Goal: Book appointment/travel/reservation

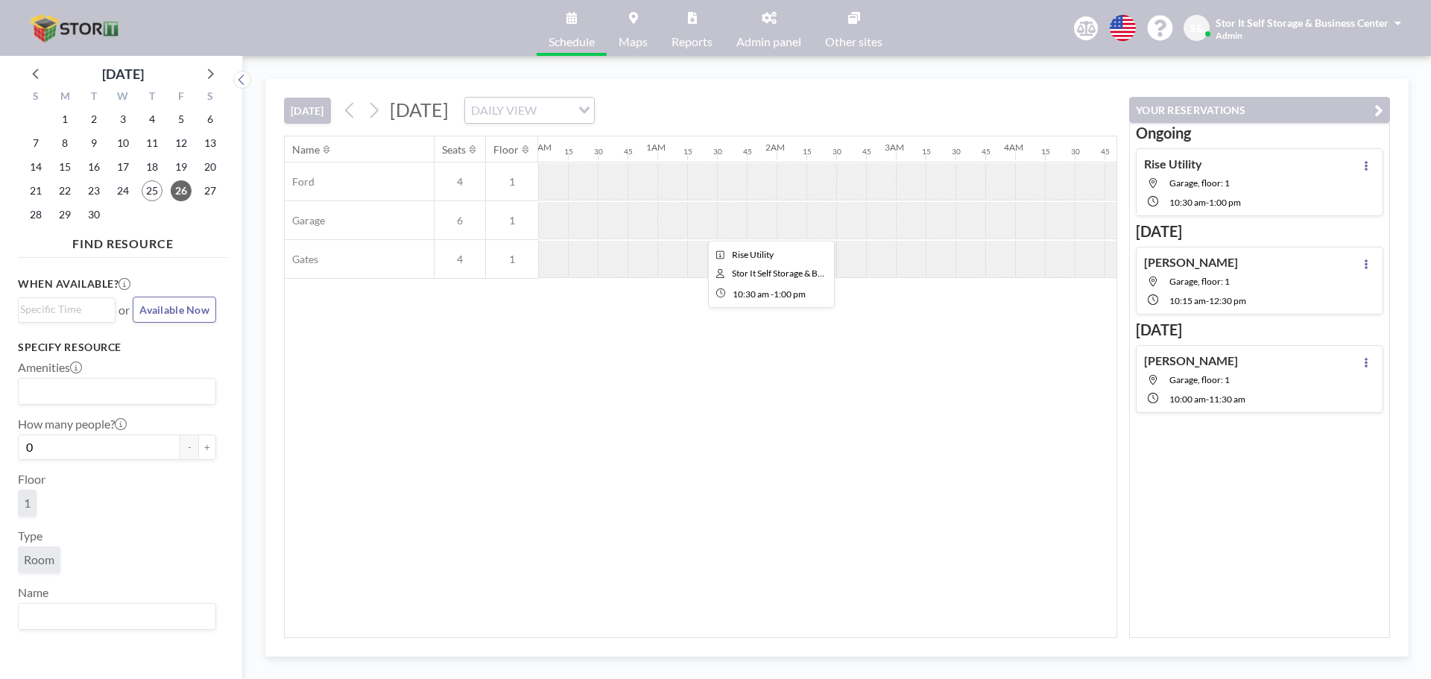
scroll to position [0, 1172]
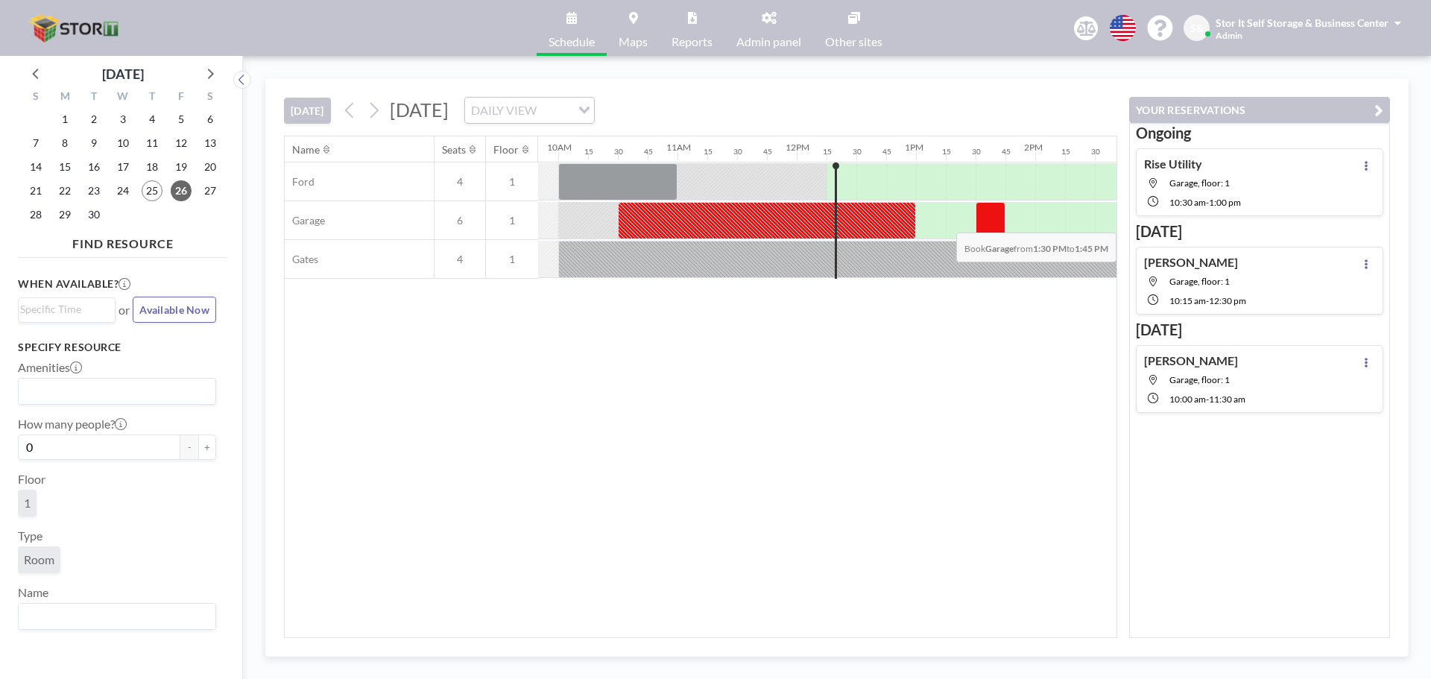
click at [978, 221] on div at bounding box center [990, 220] width 30 height 37
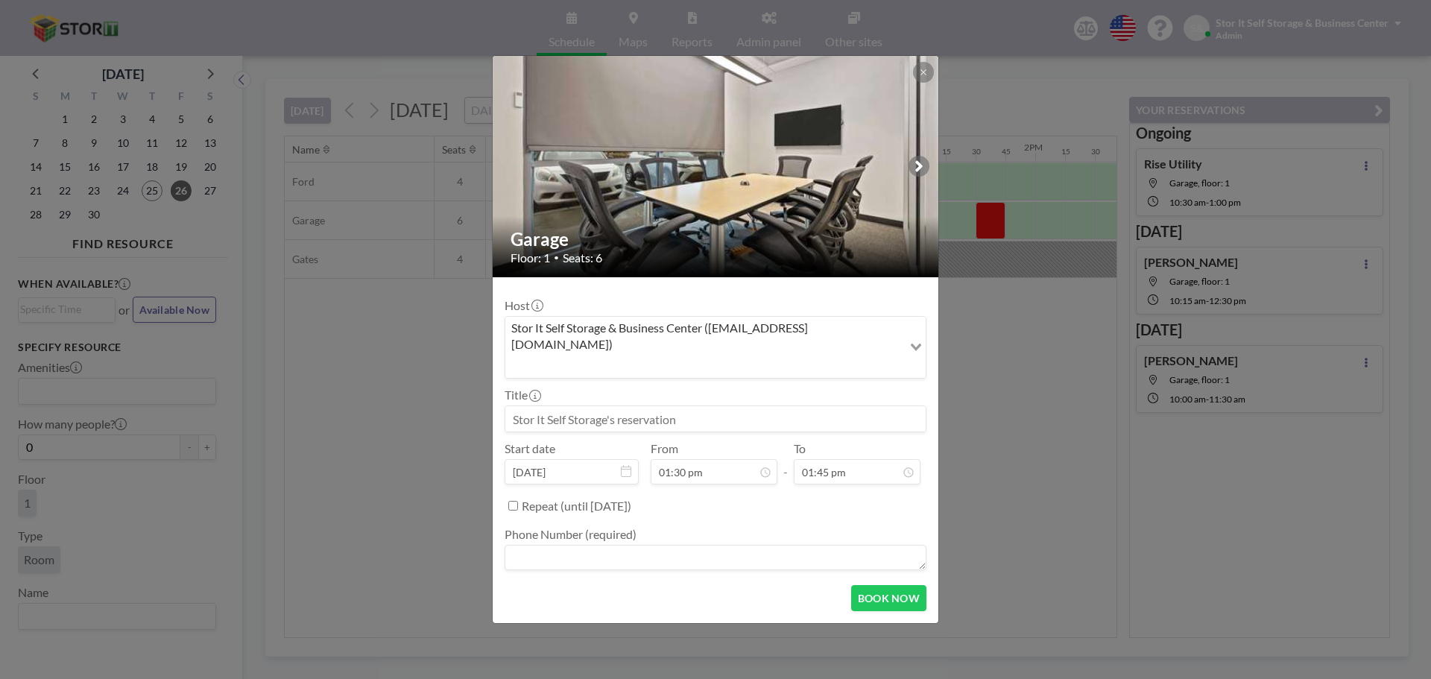
scroll to position [398, 0]
click at [834, 460] on input "01:45 pm" at bounding box center [857, 471] width 127 height 25
click at [802, 349] on div "03:00 pm" at bounding box center [840, 362] width 174 height 27
type input "03:00 pm"
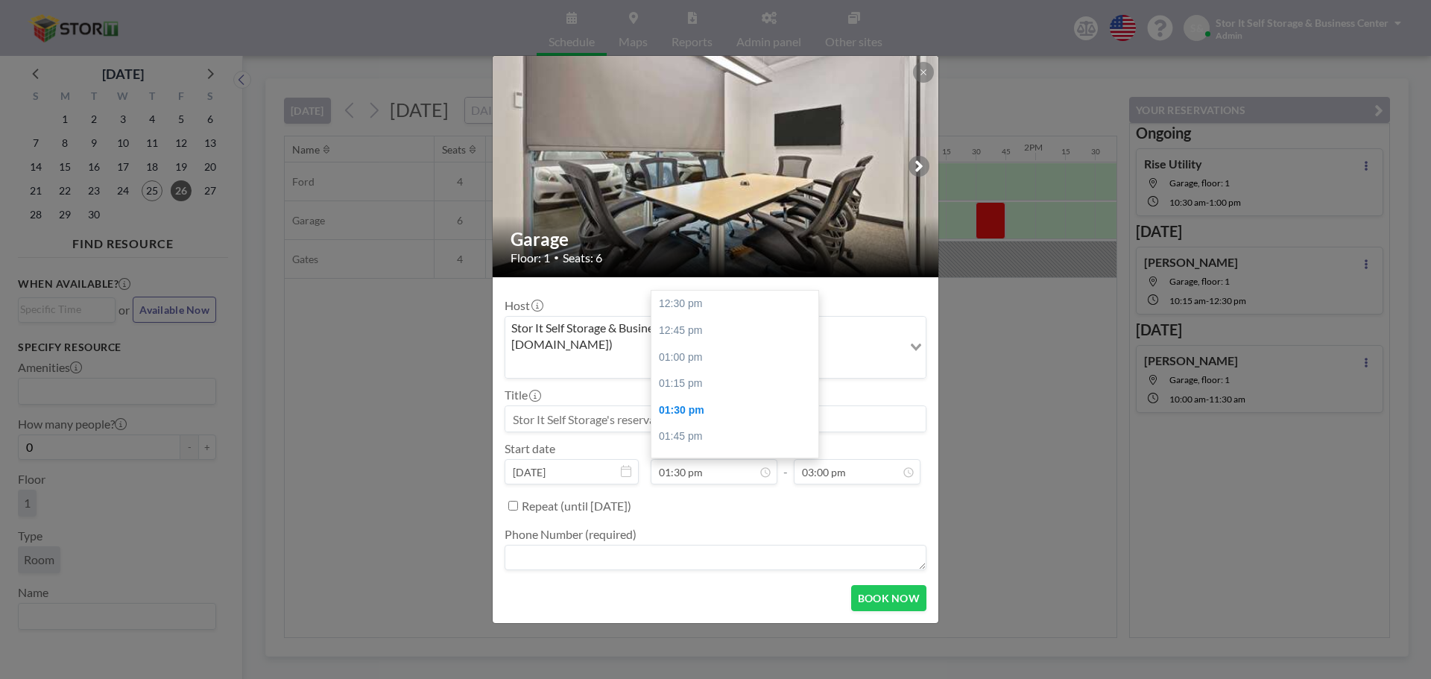
scroll to position [106, 0]
click at [569, 545] on textarea at bounding box center [715, 557] width 422 height 25
type textarea "1"
click at [883, 585] on button "BOOK NOW" at bounding box center [888, 598] width 75 height 26
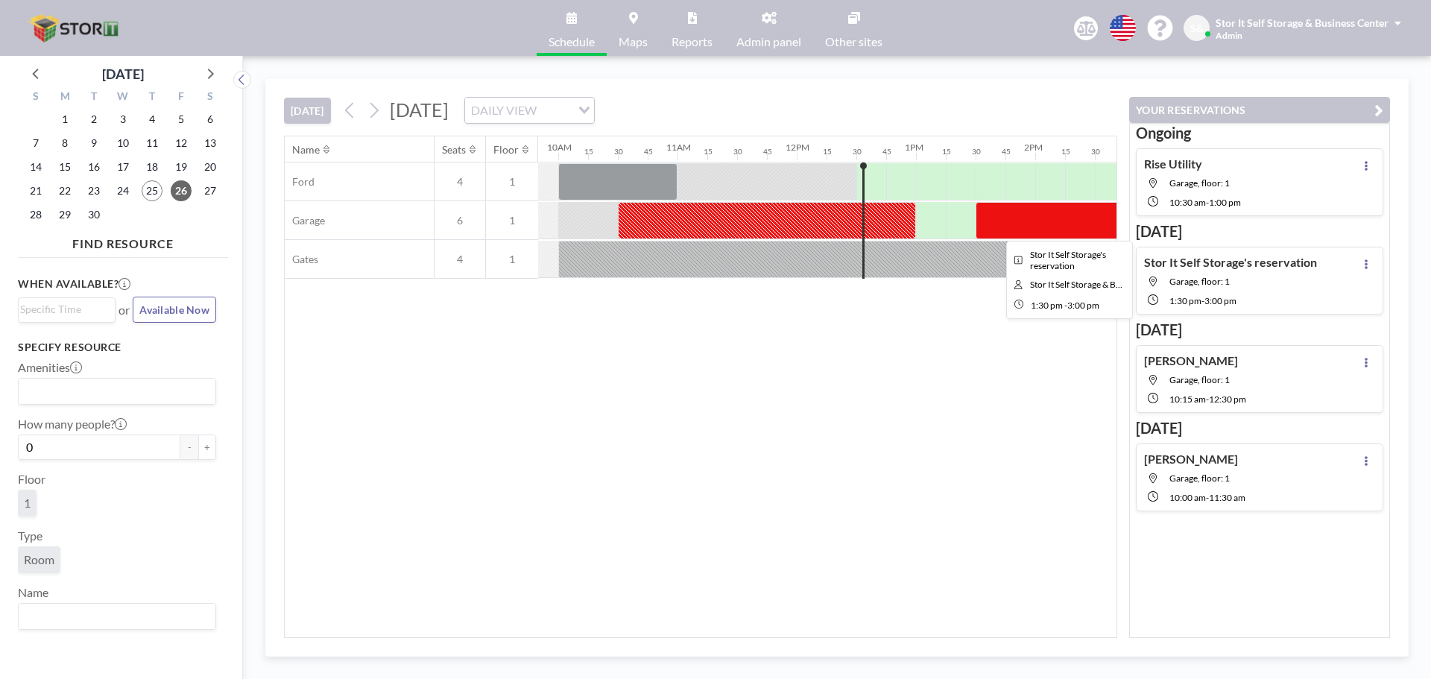
click at [996, 218] on div at bounding box center [1064, 220] width 179 height 37
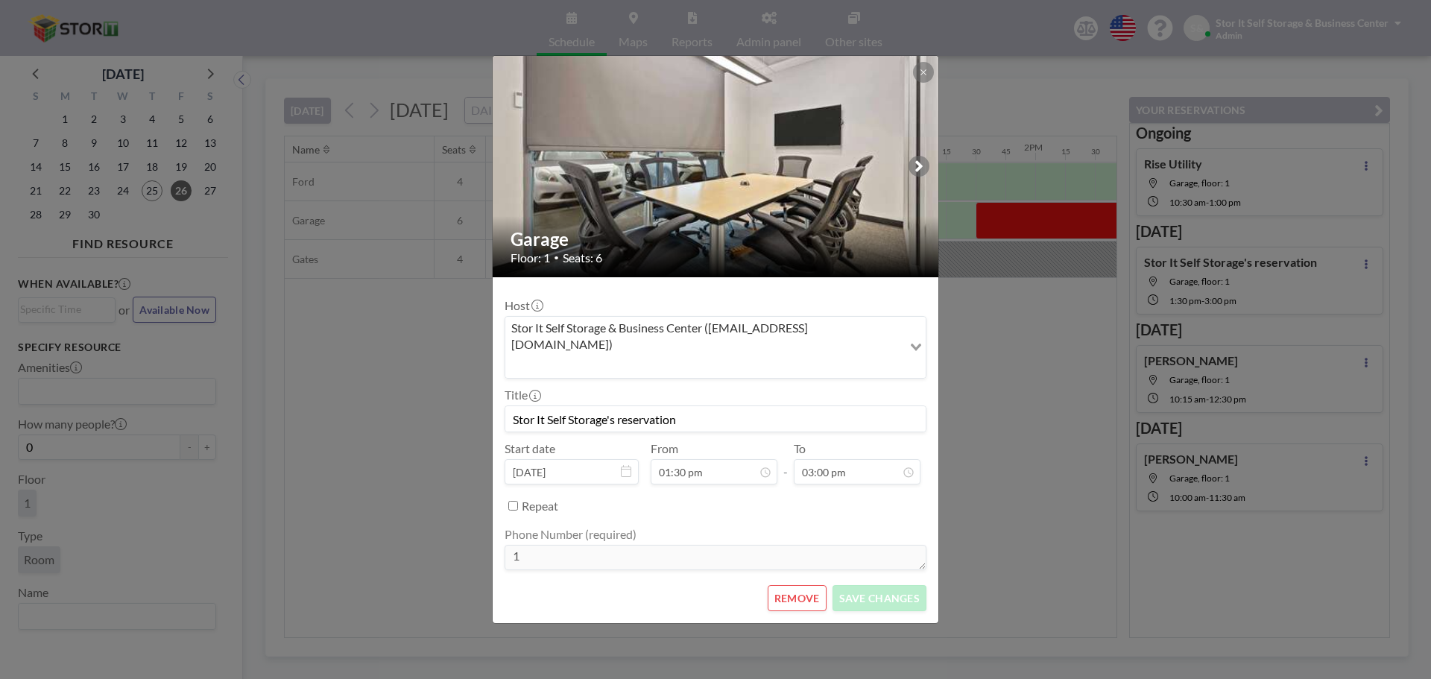
scroll to position [80, 0]
click at [624, 425] on div "2" at bounding box center [623, 437] width 25 height 24
click at [744, 406] on input "Stor It Self Storage's reservation" at bounding box center [715, 418] width 420 height 25
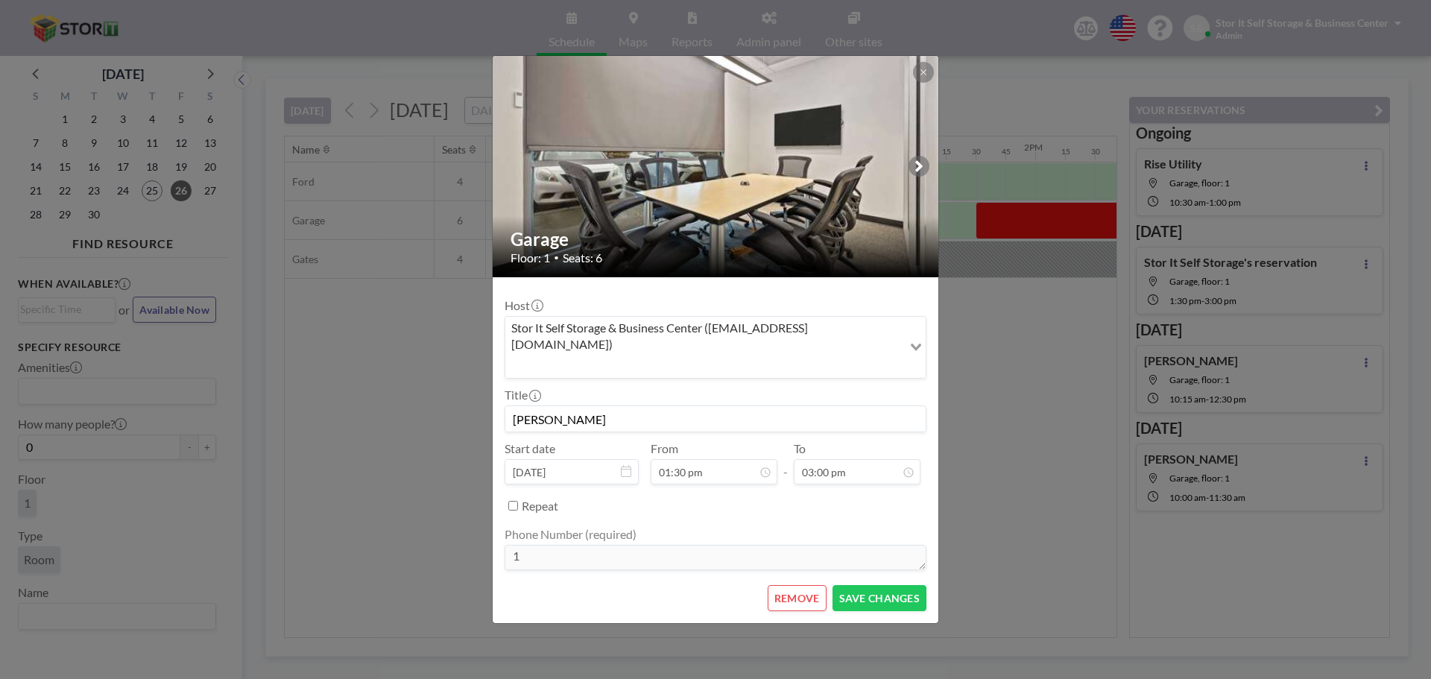
type input "[PERSON_NAME]"
click at [868, 585] on button "SAVE CHANGES" at bounding box center [879, 598] width 94 height 26
